Goal: Find specific page/section: Find specific page/section

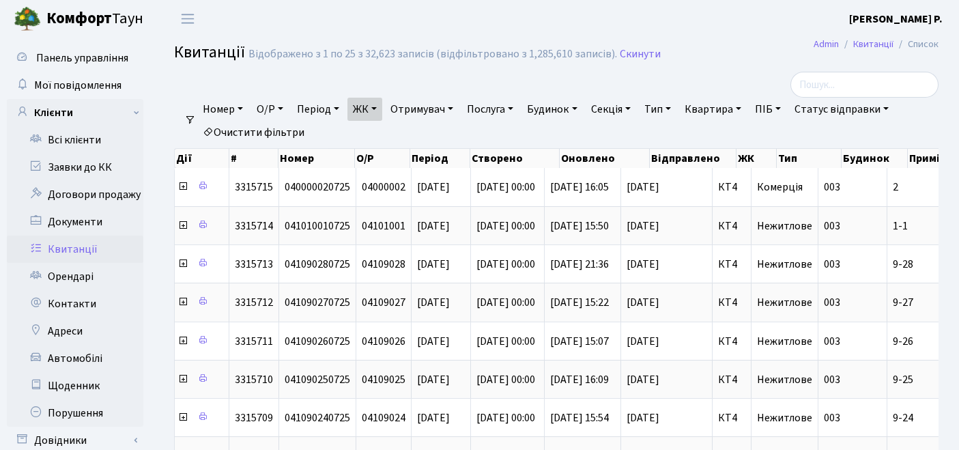
select select
select select "25"
click at [248, 128] on link "Очистити фільтри" at bounding box center [253, 132] width 113 height 23
select select
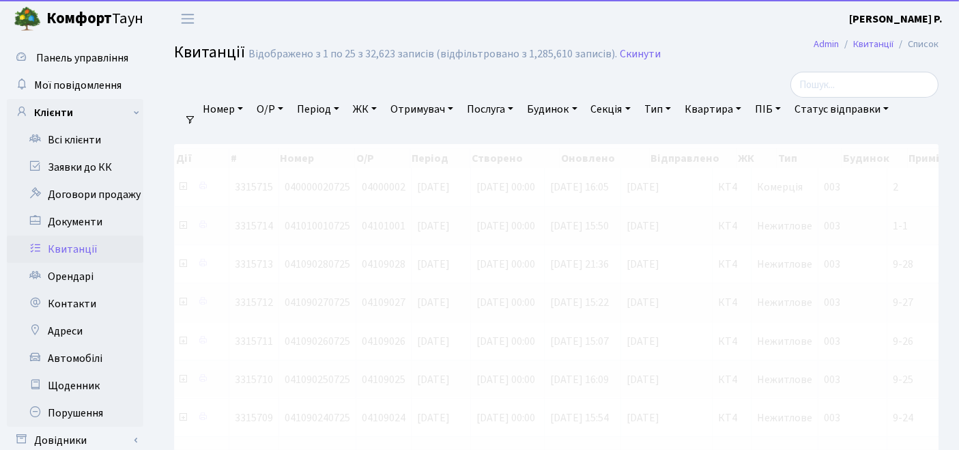
click at [372, 107] on link "ЖК" at bounding box center [364, 109] width 35 height 23
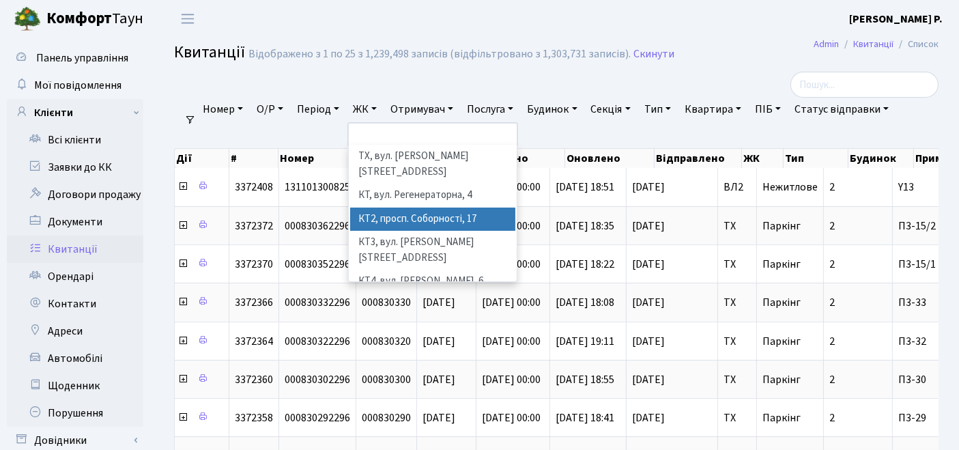
click at [387, 207] on li "КТ2, просп. Соборності, 17" at bounding box center [433, 219] width 166 height 24
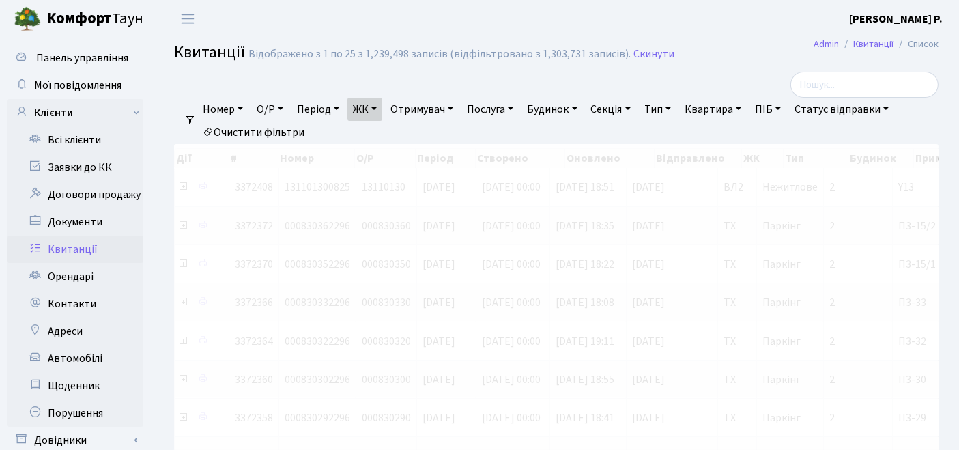
click at [736, 111] on link "Квартира" at bounding box center [713, 109] width 68 height 23
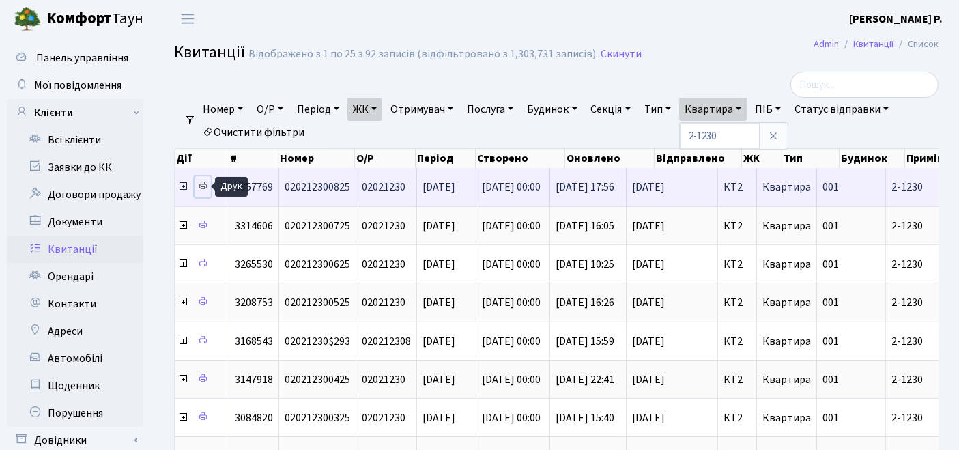
click at [201, 188] on icon at bounding box center [203, 186] width 10 height 10
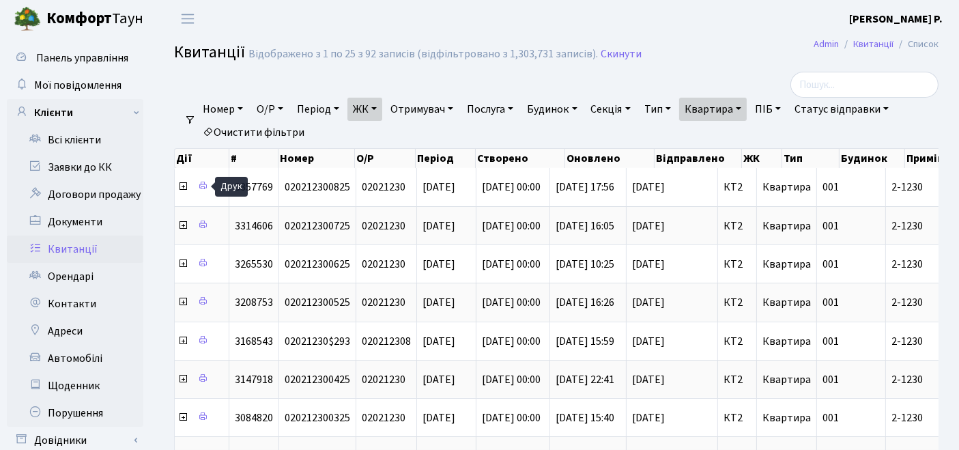
click at [732, 107] on link "Квартира" at bounding box center [713, 109] width 68 height 23
type input "2-1630"
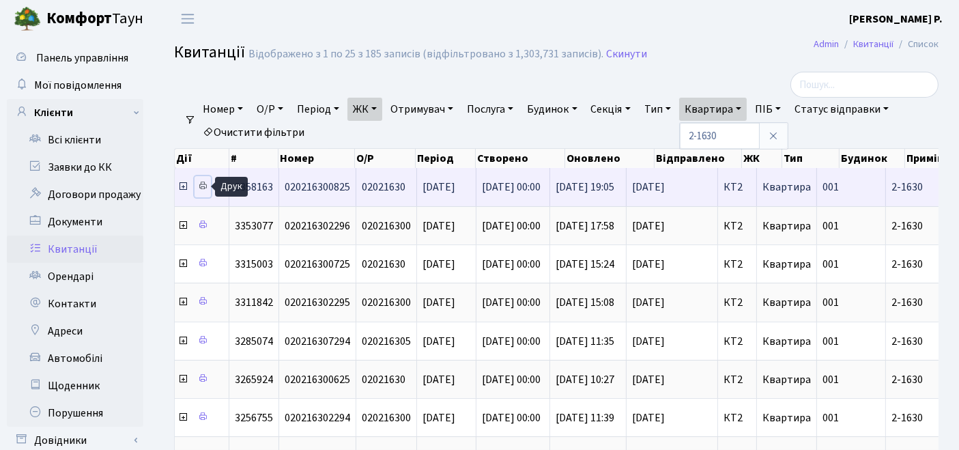
click at [203, 185] on icon at bounding box center [203, 186] width 10 height 10
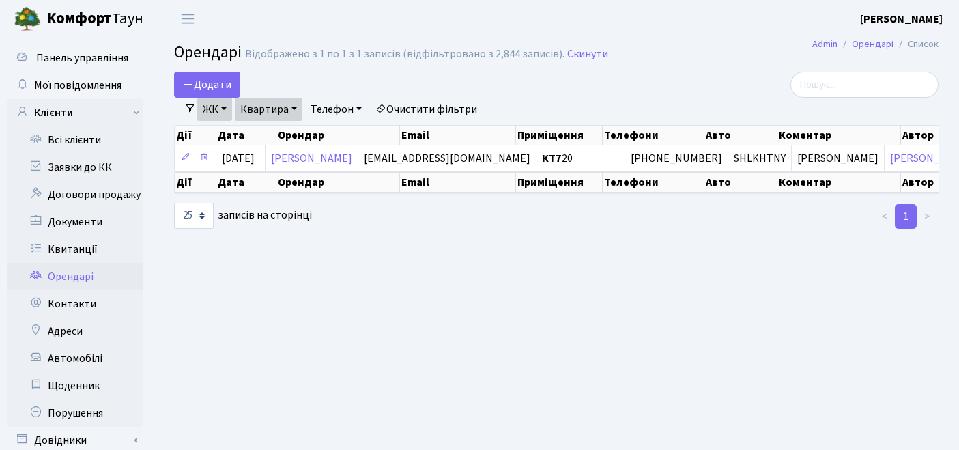
select select "25"
